Goal: Task Accomplishment & Management: Complete application form

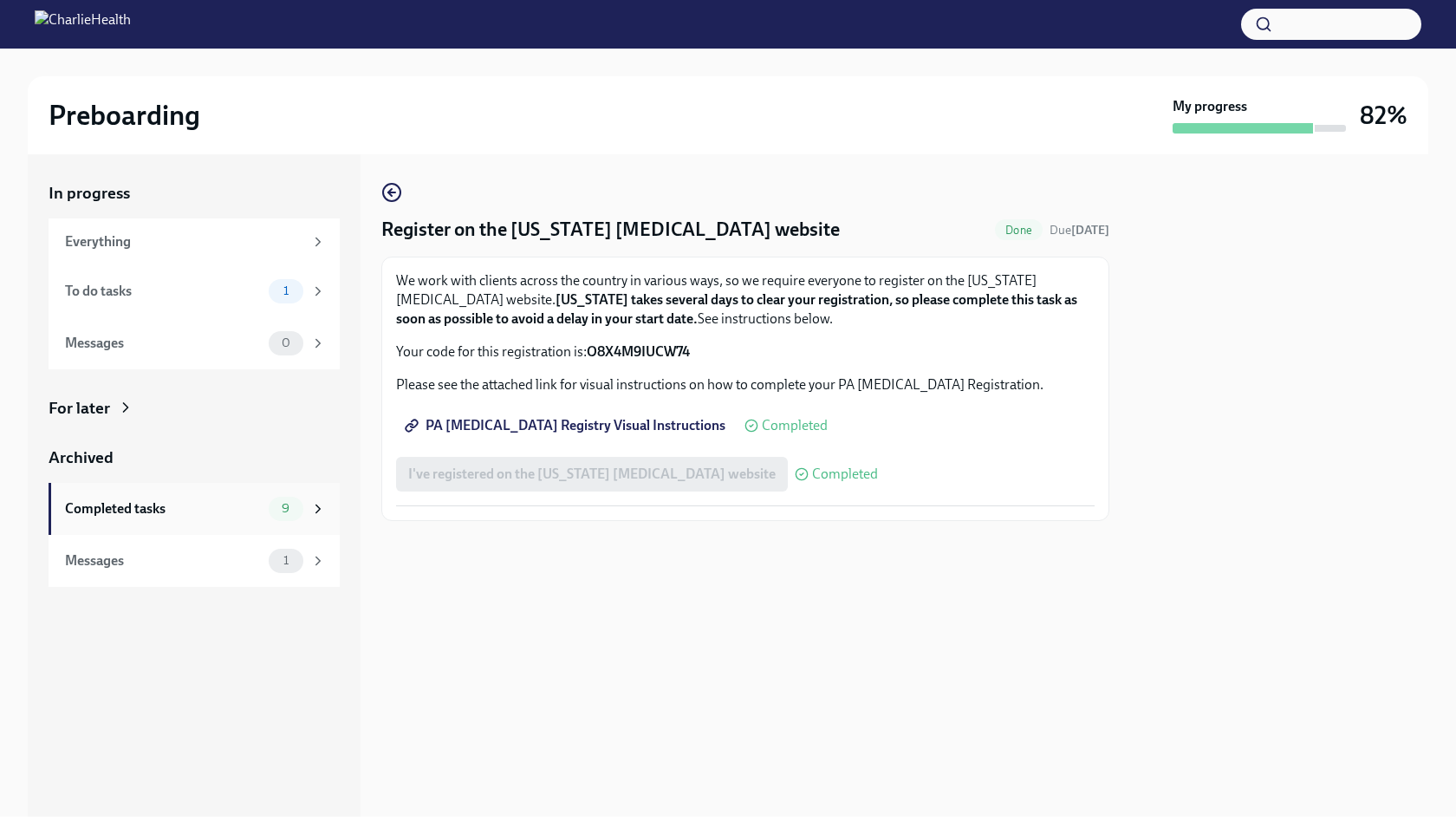
click at [262, 499] on div "Completed tasks 9" at bounding box center [196, 509] width 261 height 24
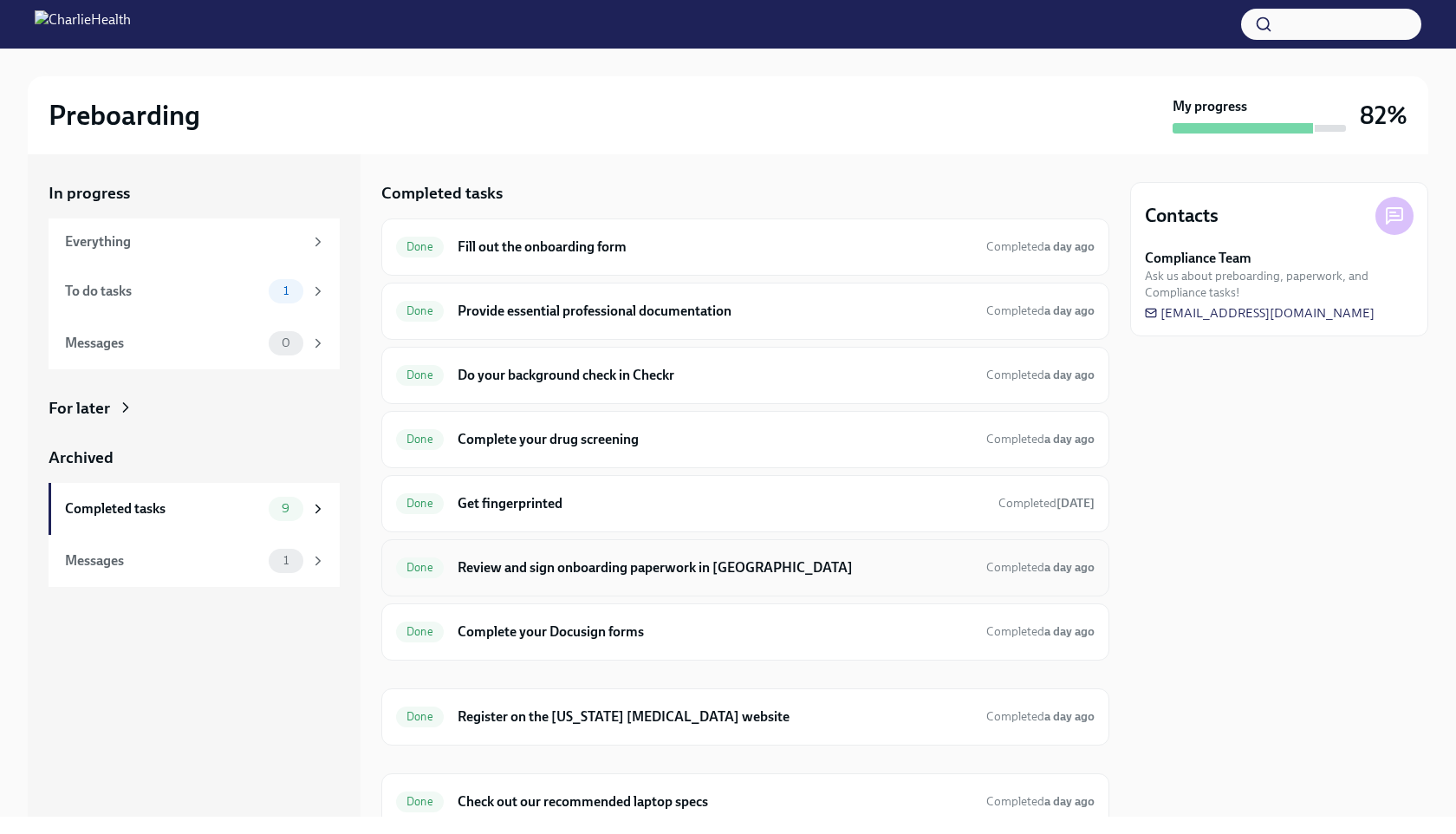
scroll to position [68, 0]
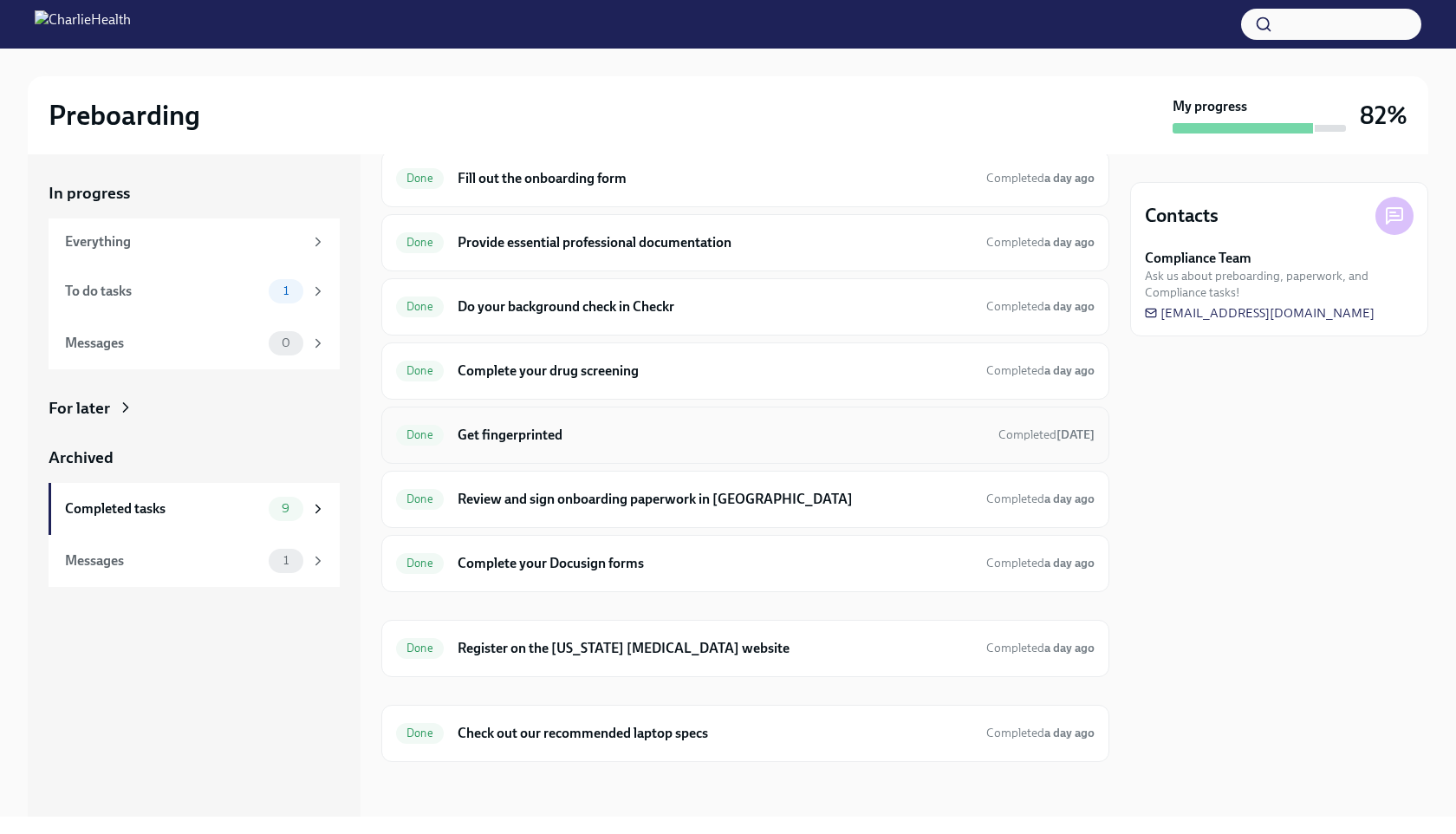
click at [584, 429] on h6 "Get fingerprinted" at bounding box center [721, 435] width 527 height 19
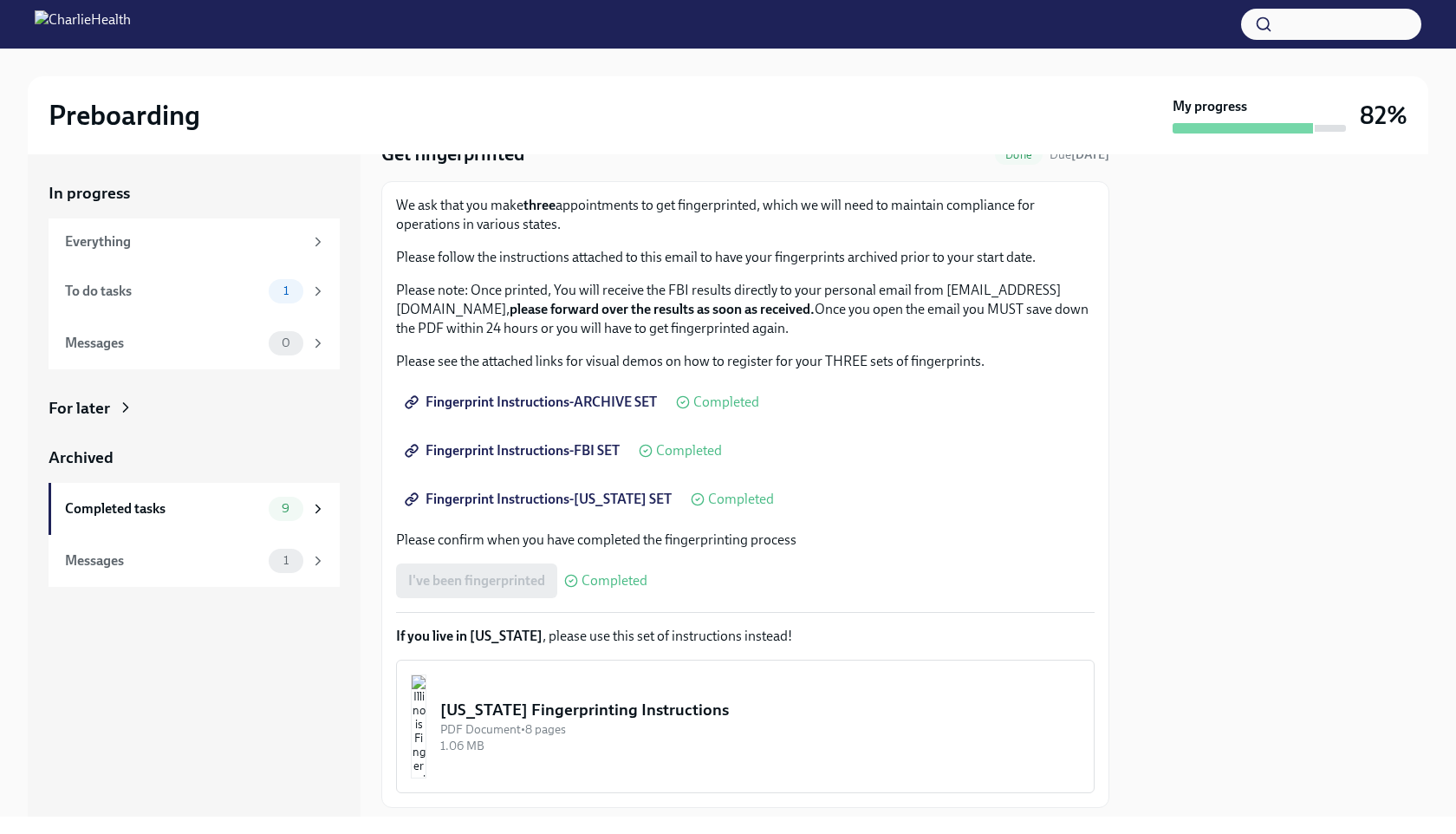
scroll to position [178, 0]
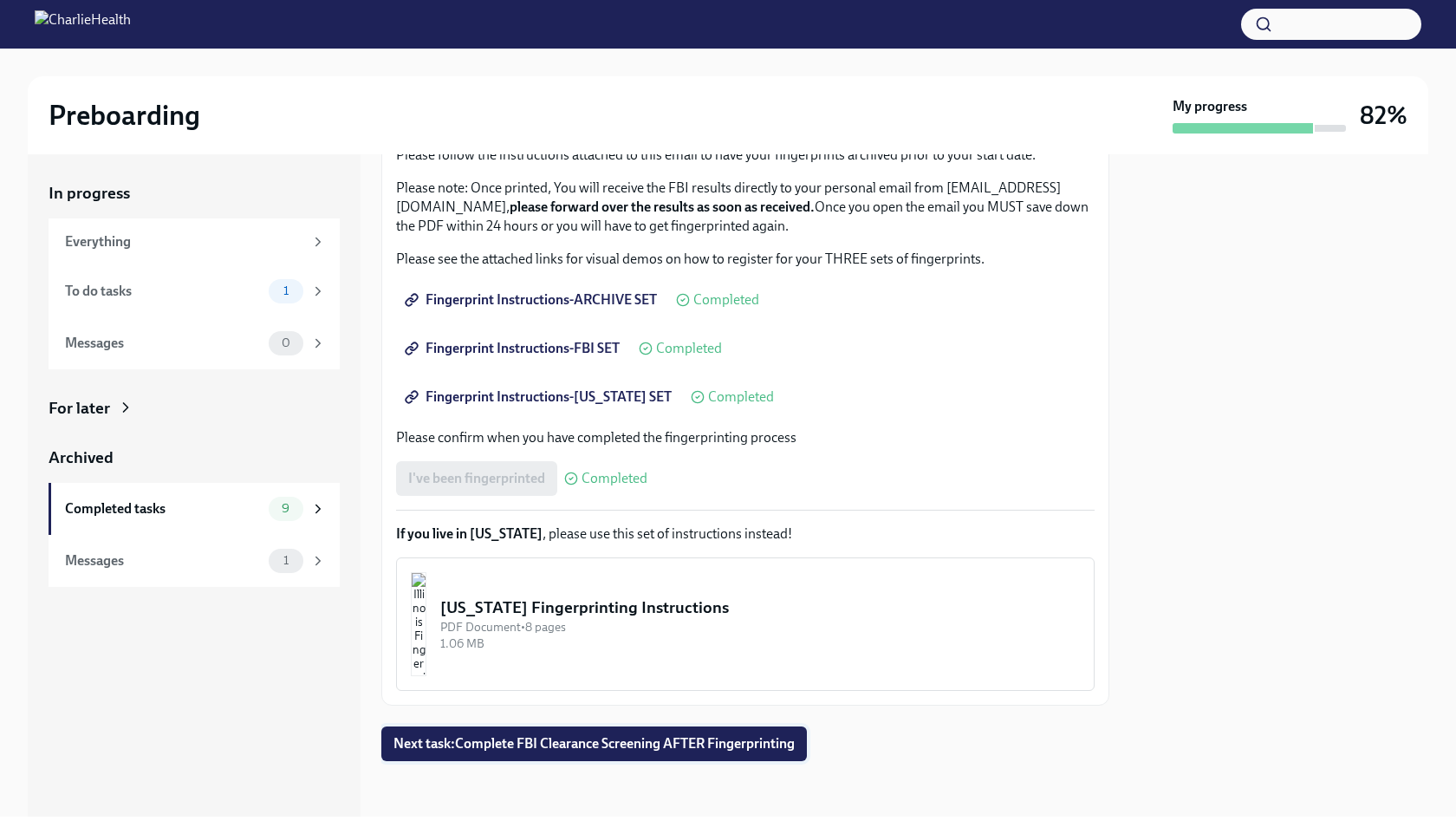
click at [692, 741] on span "Next task : Complete FBI Clearance Screening AFTER Fingerprinting" at bounding box center [594, 744] width 402 height 18
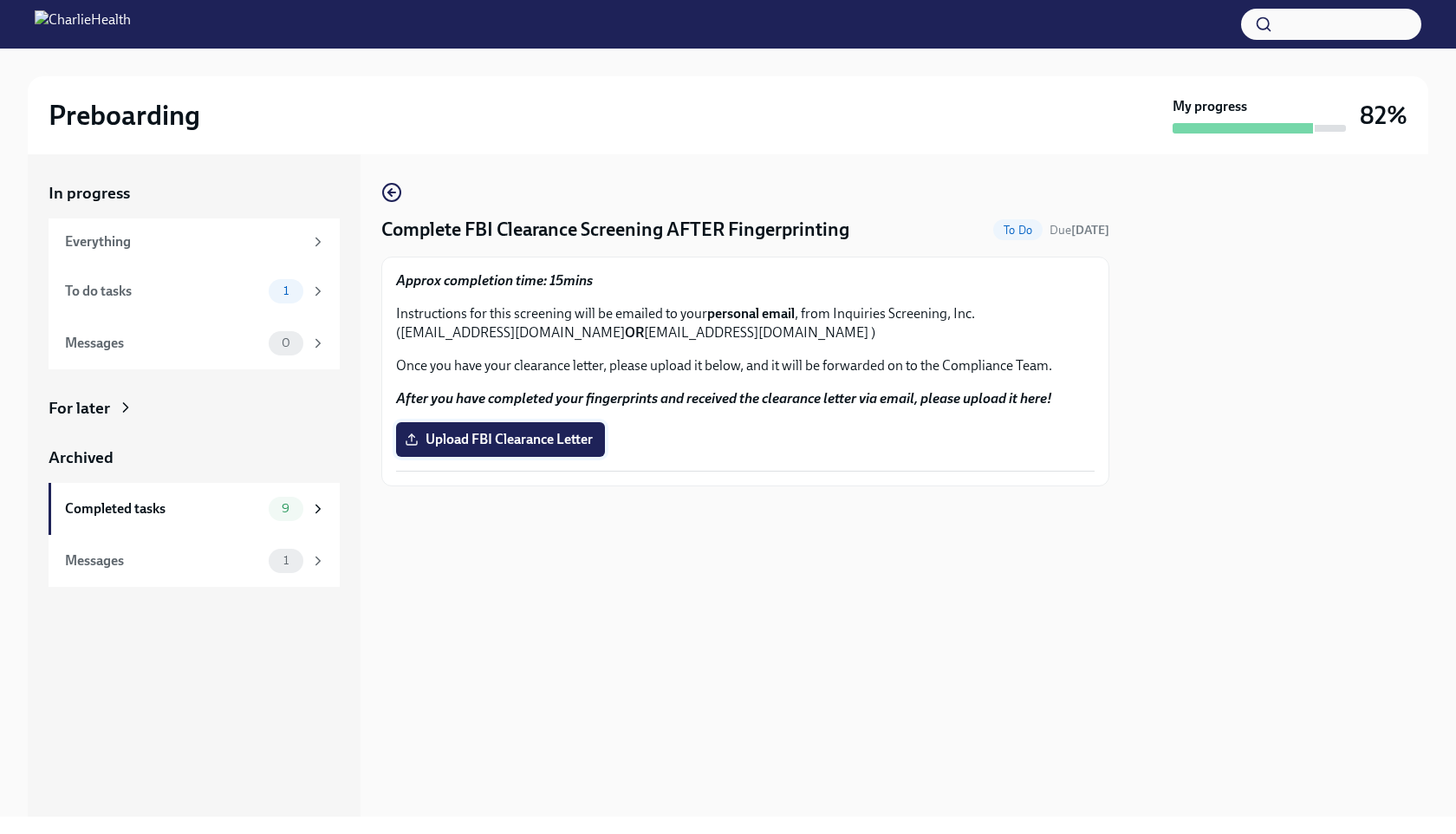
click at [540, 439] on span "Upload FBI Clearance Letter" at bounding box center [501, 439] width 185 height 18
click at [0, 0] on input "Upload FBI Clearance Letter" at bounding box center [0, 0] width 0 height 0
click at [225, 570] on div "Messages 1" at bounding box center [196, 561] width 261 height 24
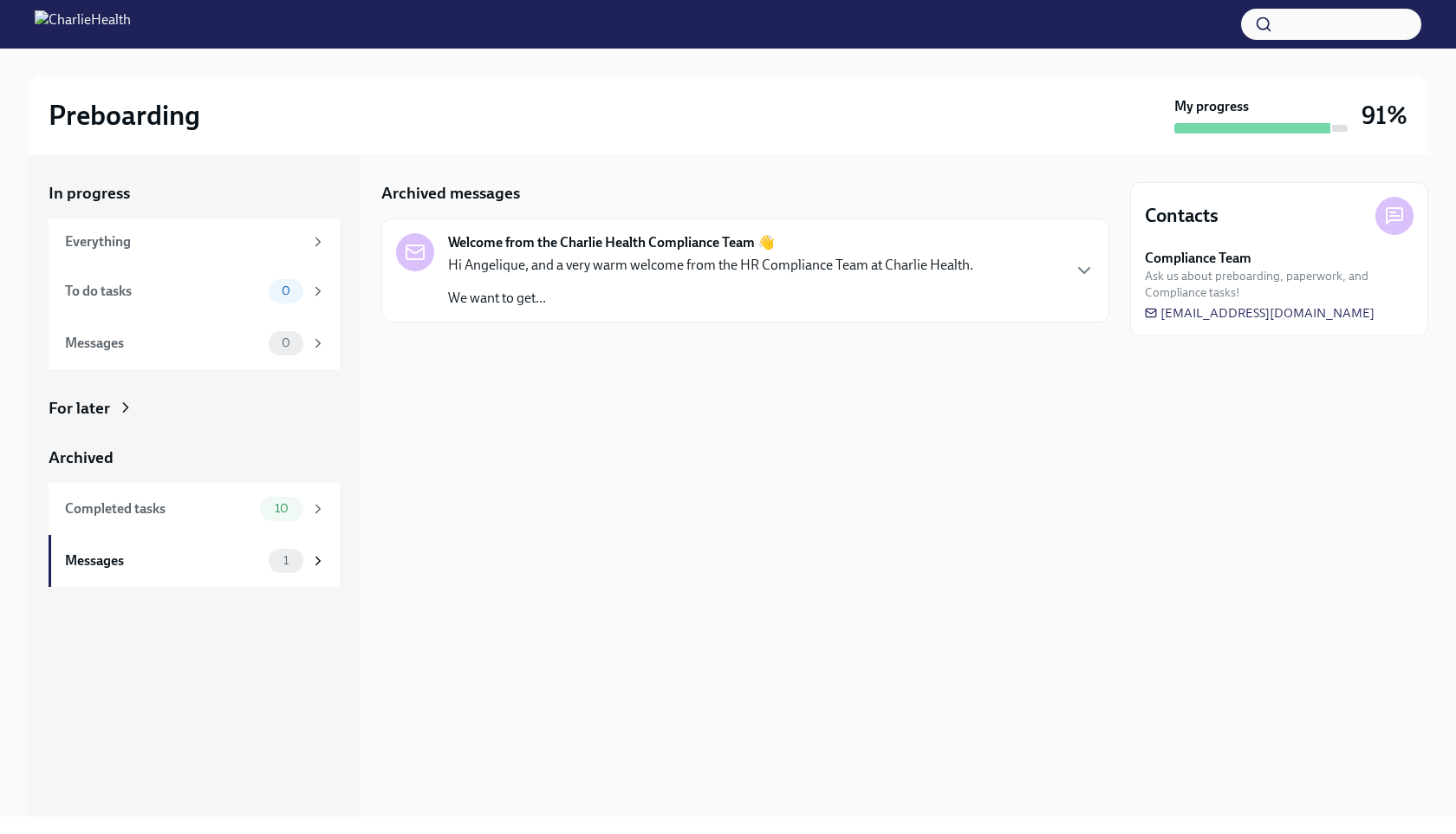
click at [610, 277] on div "Hi Angelique, and a very warm welcome from the HR Compliance Team at Charlie He…" at bounding box center [711, 281] width 526 height 52
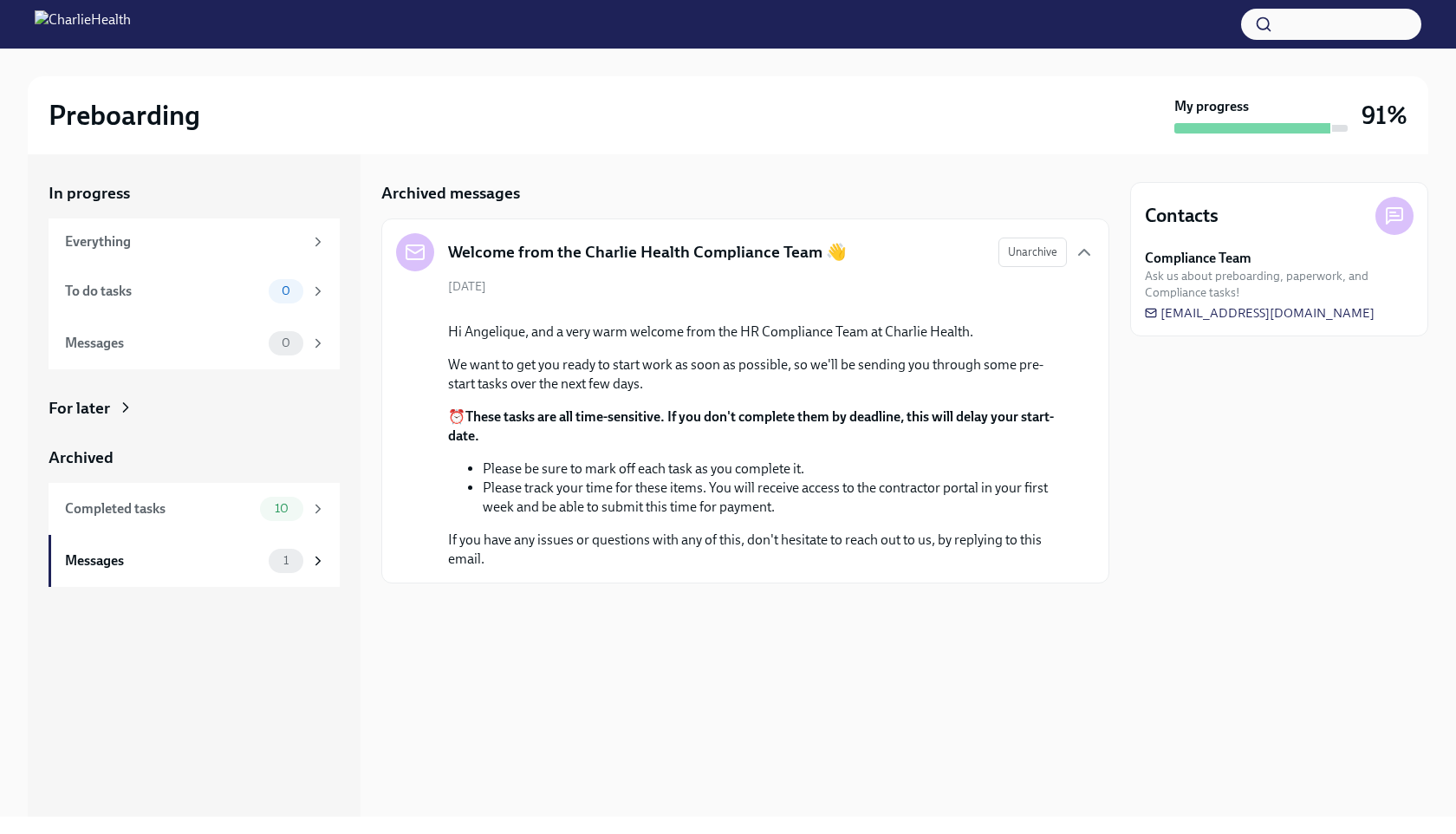
click at [1208, 249] on strong "Compliance Team" at bounding box center [1198, 258] width 106 height 19
